Goal: Transaction & Acquisition: Subscribe to service/newsletter

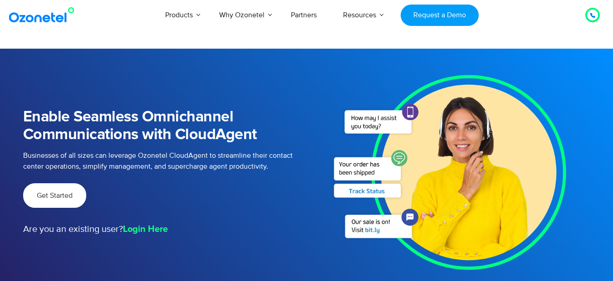
click at [55, 192] on span "Get Started" at bounding box center [55, 195] width 36 height 7
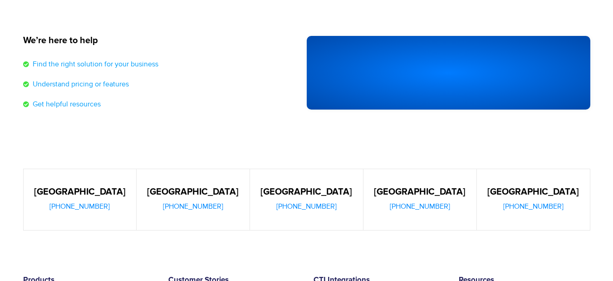
scroll to position [56, 0]
